Goal: Information Seeking & Learning: Learn about a topic

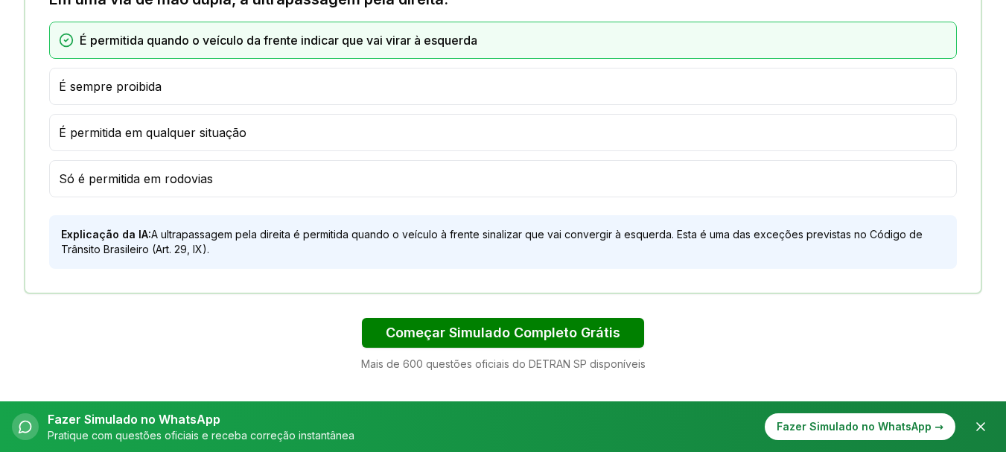
scroll to position [1043, 0]
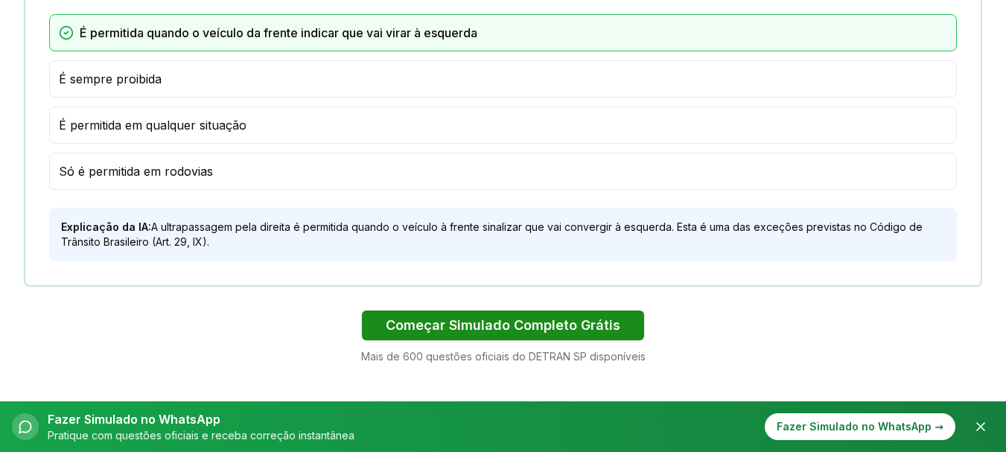
click at [482, 323] on button "Começar Simulado Completo Grátis" at bounding box center [503, 326] width 282 height 30
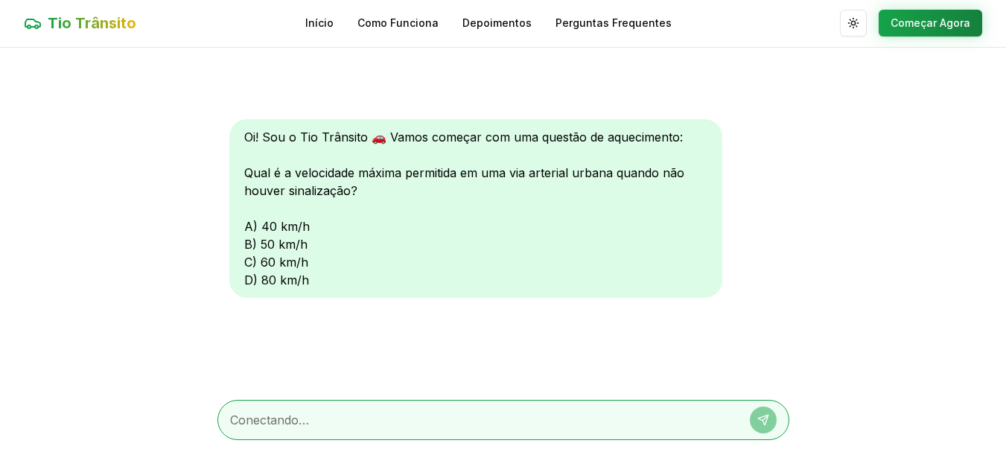
scroll to position [1, 0]
click at [273, 424] on textarea at bounding box center [482, 420] width 505 height 18
type textarea "60"
click at [764, 419] on icon at bounding box center [765, 417] width 5 height 5
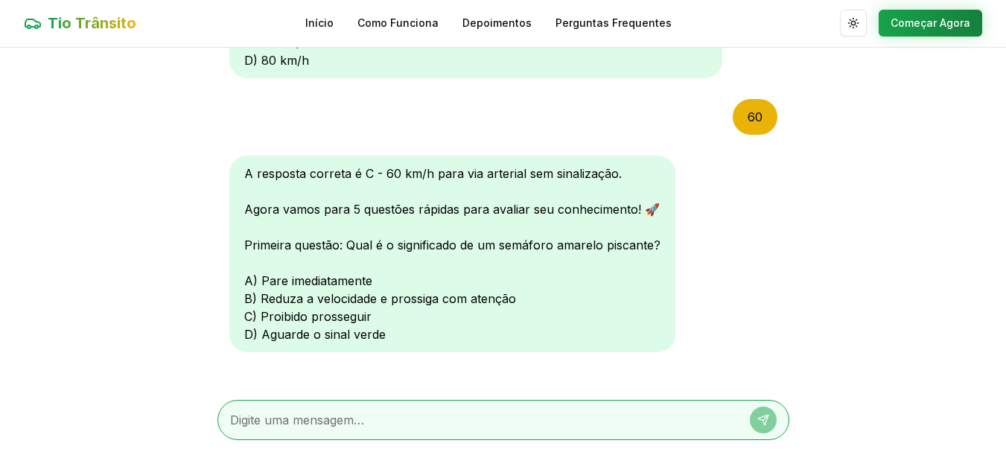
scroll to position [223, 0]
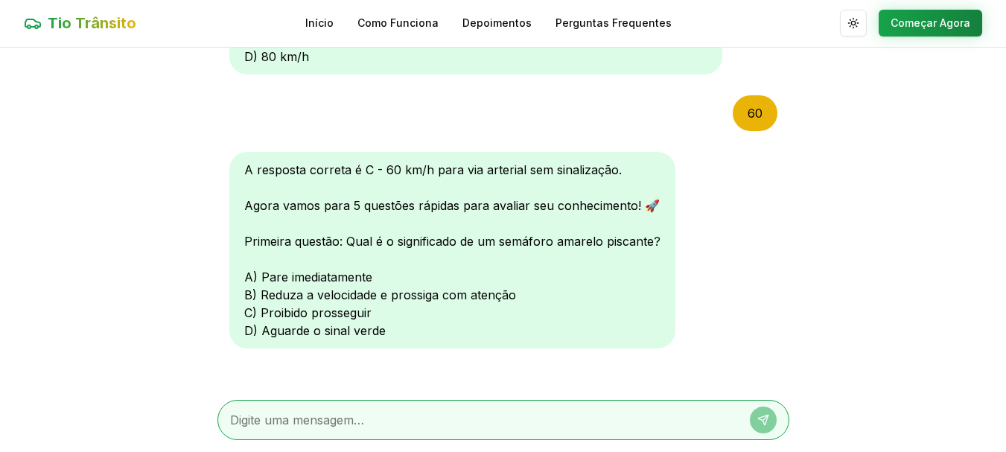
click at [262, 419] on textarea at bounding box center [482, 420] width 505 height 18
type textarea "b"
click at [757, 422] on icon at bounding box center [763, 420] width 12 height 12
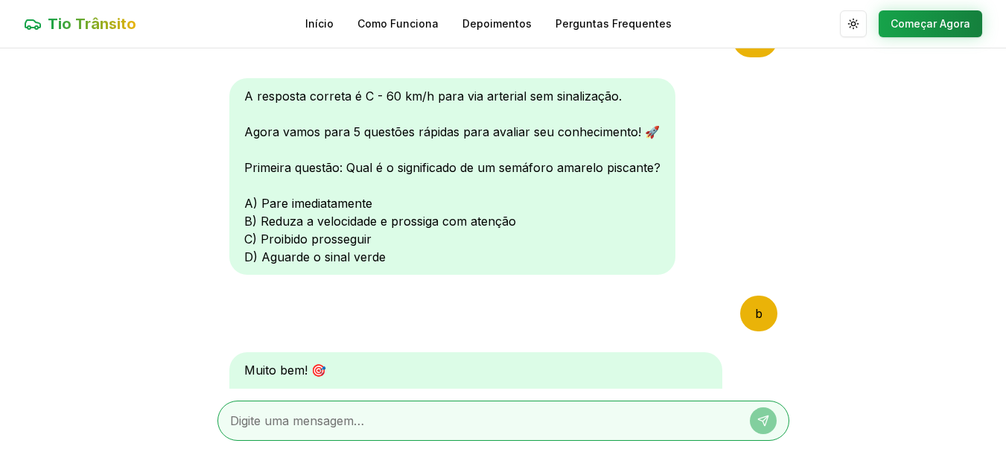
scroll to position [1, 0]
click at [932, 15] on button "Começar Agora" at bounding box center [931, 23] width 104 height 27
click at [924, 30] on button "Começar Agora" at bounding box center [931, 23] width 104 height 27
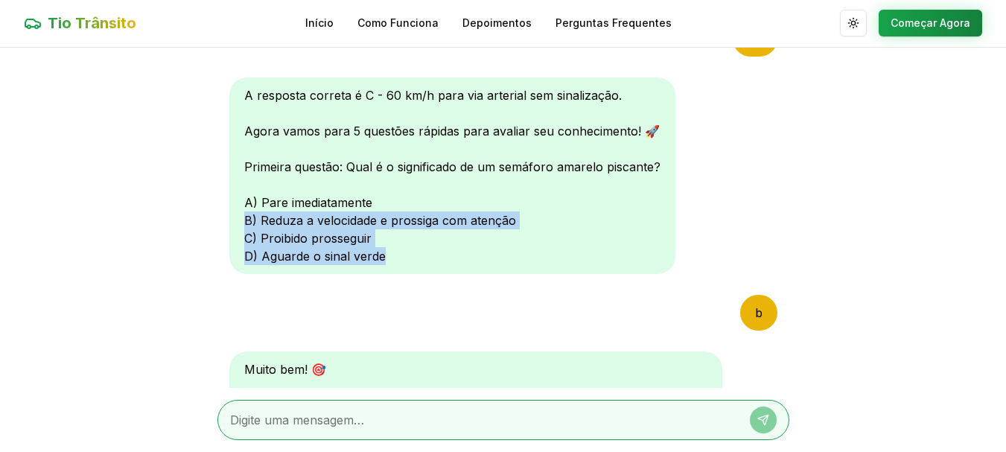
drag, startPoint x: 790, startPoint y: 229, endPoint x: 814, endPoint y: 271, distance: 48.7
click at [814, 271] on main "Oi! Sou o Tio Trânsito 🚗 Vamos começar com uma questão de aquecimento: Qual é a…" at bounding box center [503, 250] width 1006 height 404
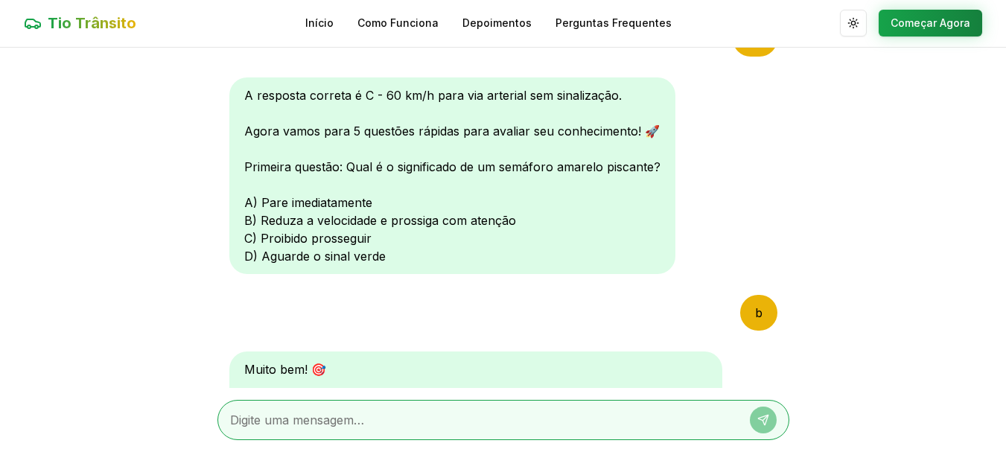
click at [795, 207] on main "Oi! Sou o Tio Trânsito 🚗 Vamos começar com uma questão de aquecimento: Qual é a…" at bounding box center [503, 250] width 1006 height 404
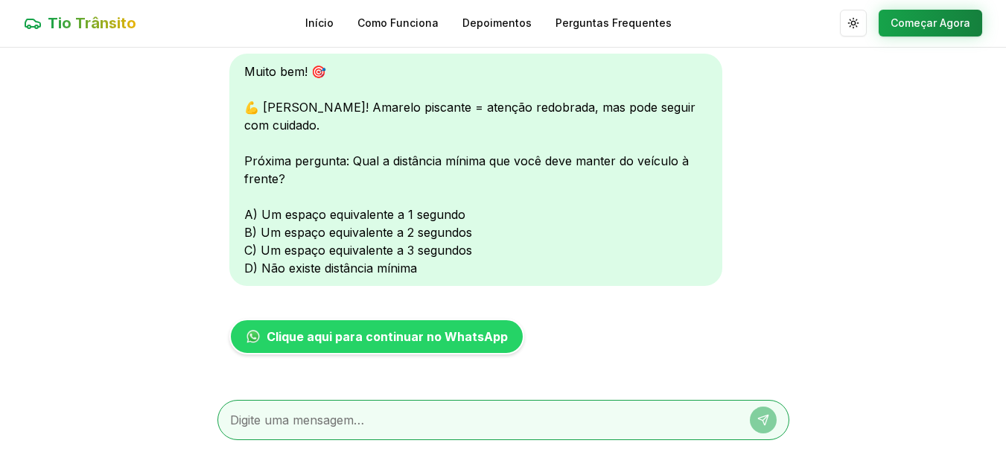
scroll to position [622, 0]
